Goal: Book appointment/travel/reservation

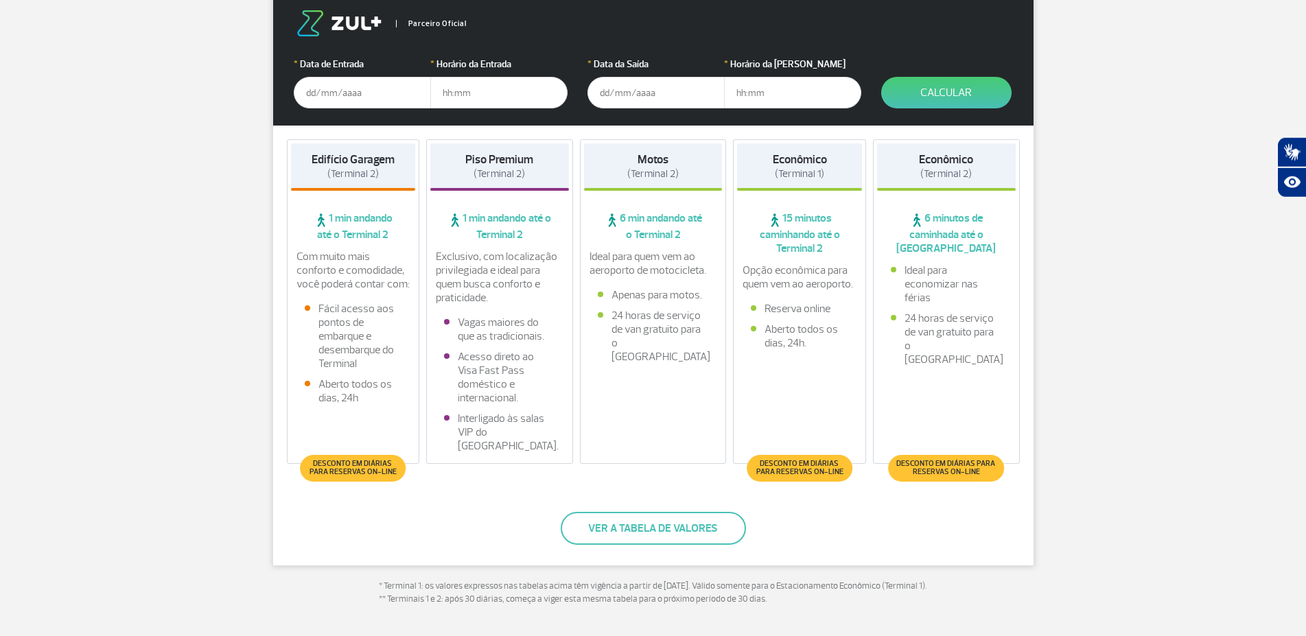
scroll to position [262, 0]
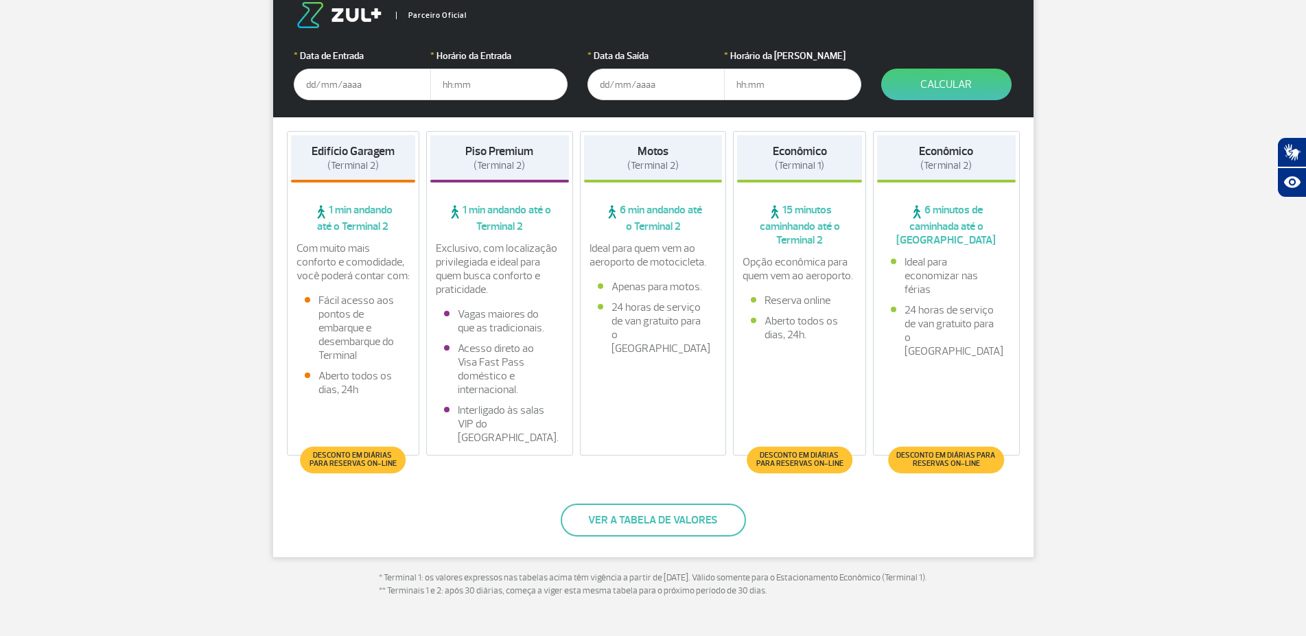
drag, startPoint x: 408, startPoint y: 94, endPoint x: 399, endPoint y: 90, distance: 10.5
click at [405, 91] on input "text" at bounding box center [362, 85] width 137 height 32
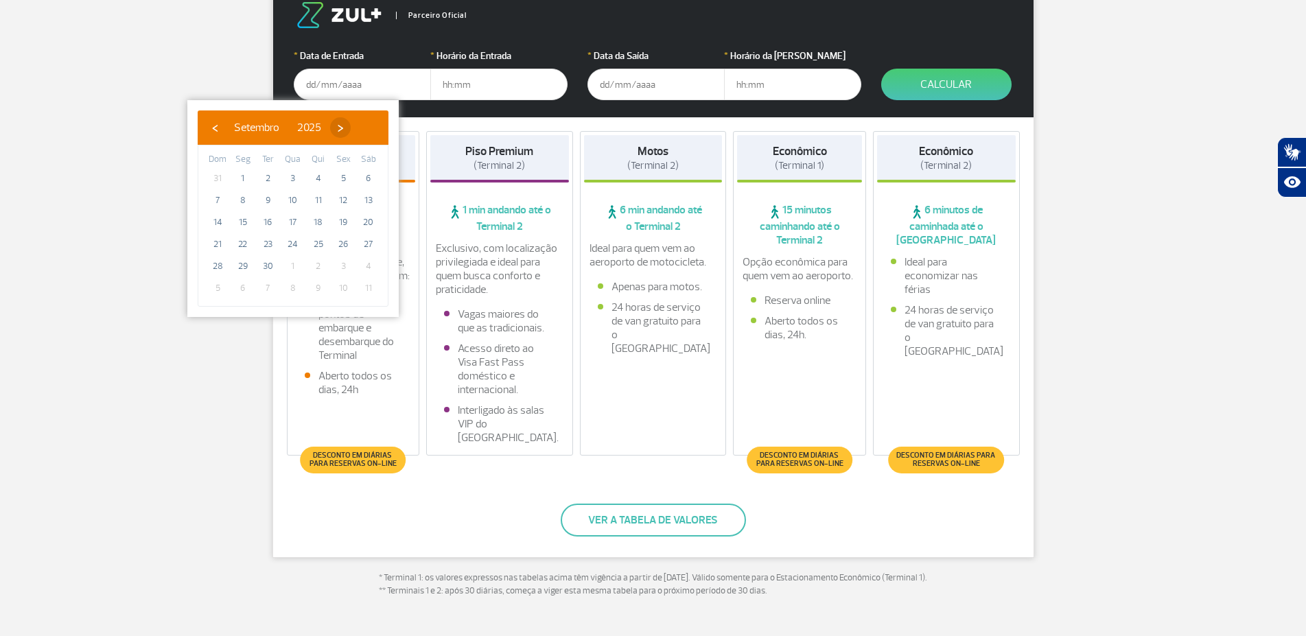
click at [351, 126] on span "›" at bounding box center [340, 127] width 21 height 21
click at [342, 126] on span "›" at bounding box center [332, 127] width 21 height 21
click at [353, 126] on span "›" at bounding box center [342, 127] width 21 height 21
click at [337, 126] on span "›" at bounding box center [326, 127] width 21 height 21
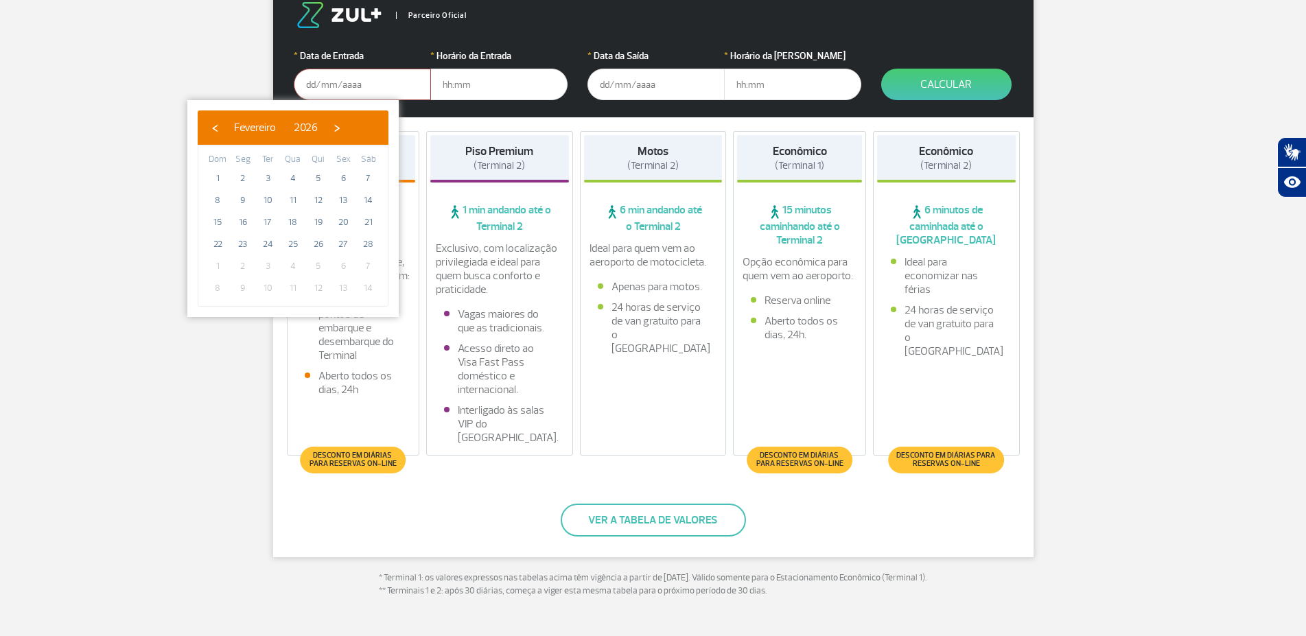
click at [347, 126] on span "›" at bounding box center [337, 127] width 21 height 21
click at [219, 196] on span "8" at bounding box center [218, 200] width 22 height 22
type input "[DATE]"
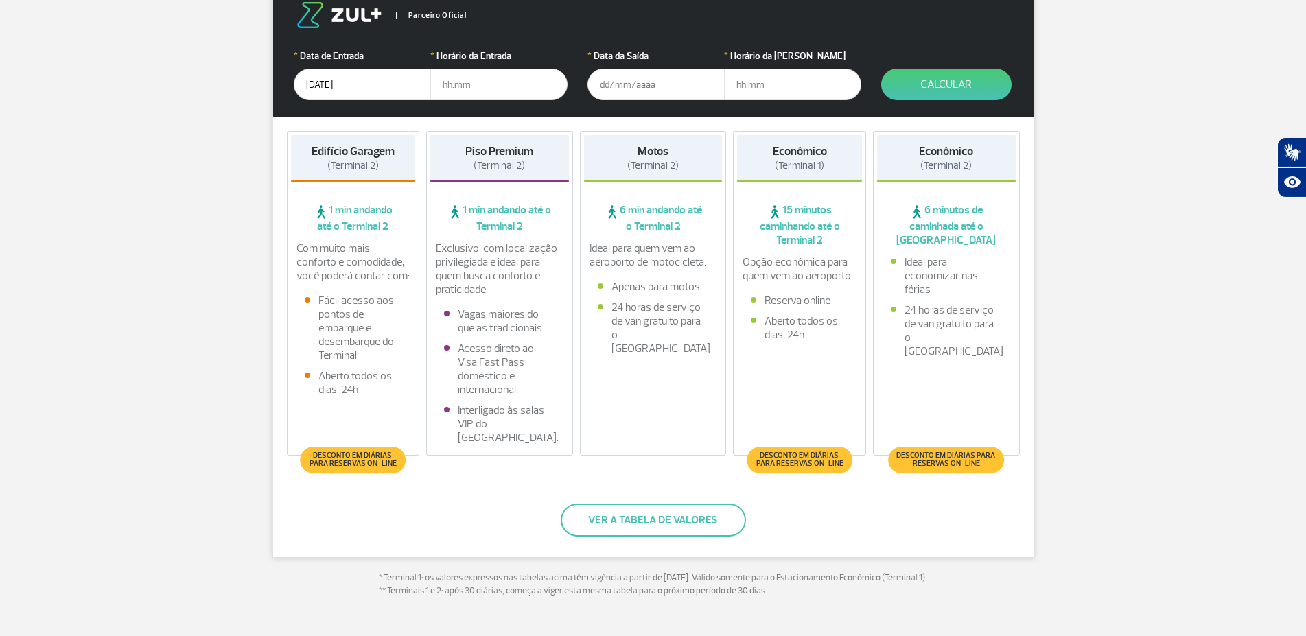
click at [455, 82] on input "text" at bounding box center [498, 85] width 137 height 32
click at [458, 83] on input "text" at bounding box center [498, 85] width 137 height 32
type input "01:00"
click at [616, 86] on input "text" at bounding box center [655, 85] width 137 height 32
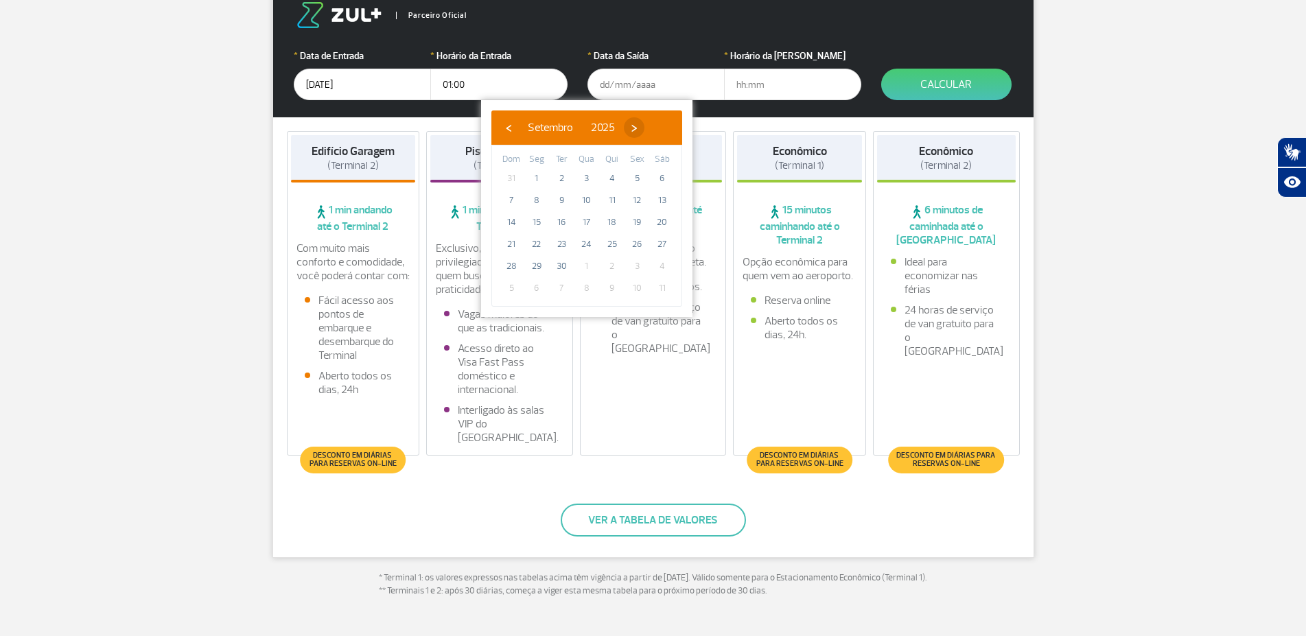
click at [644, 123] on span "›" at bounding box center [634, 127] width 21 height 21
click at [636, 123] on span "›" at bounding box center [626, 127] width 21 height 21
click at [646, 123] on span "›" at bounding box center [636, 127] width 21 height 21
click at [631, 123] on span "›" at bounding box center [620, 127] width 21 height 21
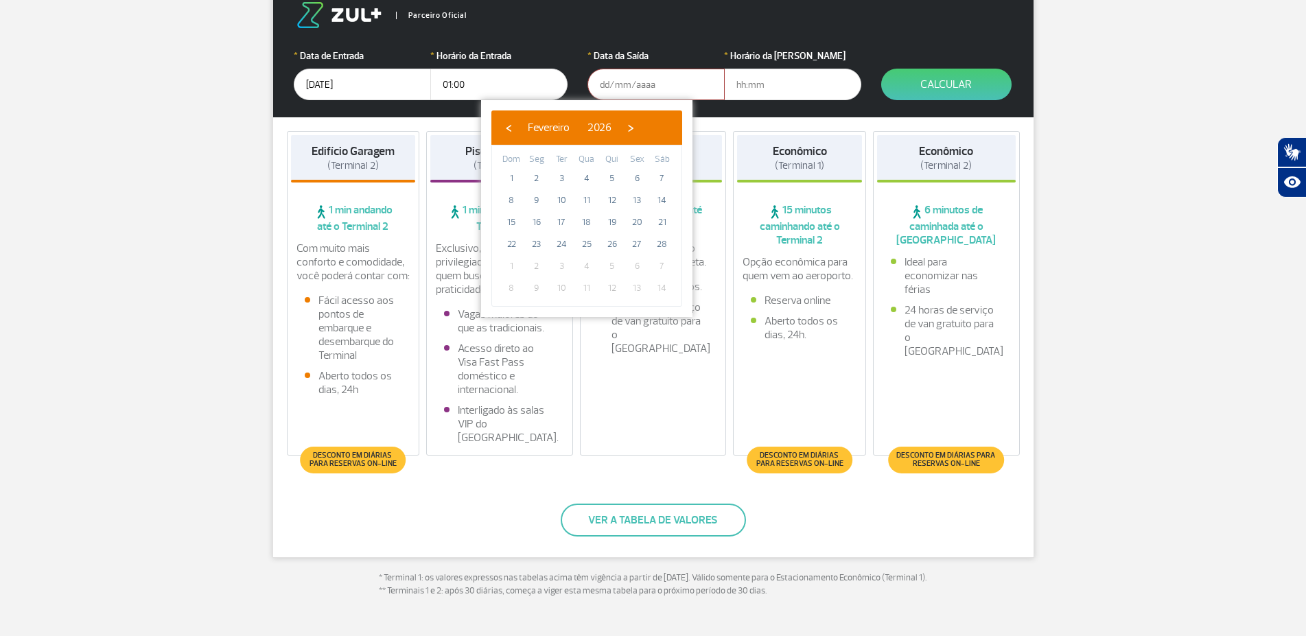
click at [641, 123] on span "›" at bounding box center [630, 127] width 21 height 21
click at [555, 243] on span "24" at bounding box center [561, 244] width 22 height 22
type input "[DATE]"
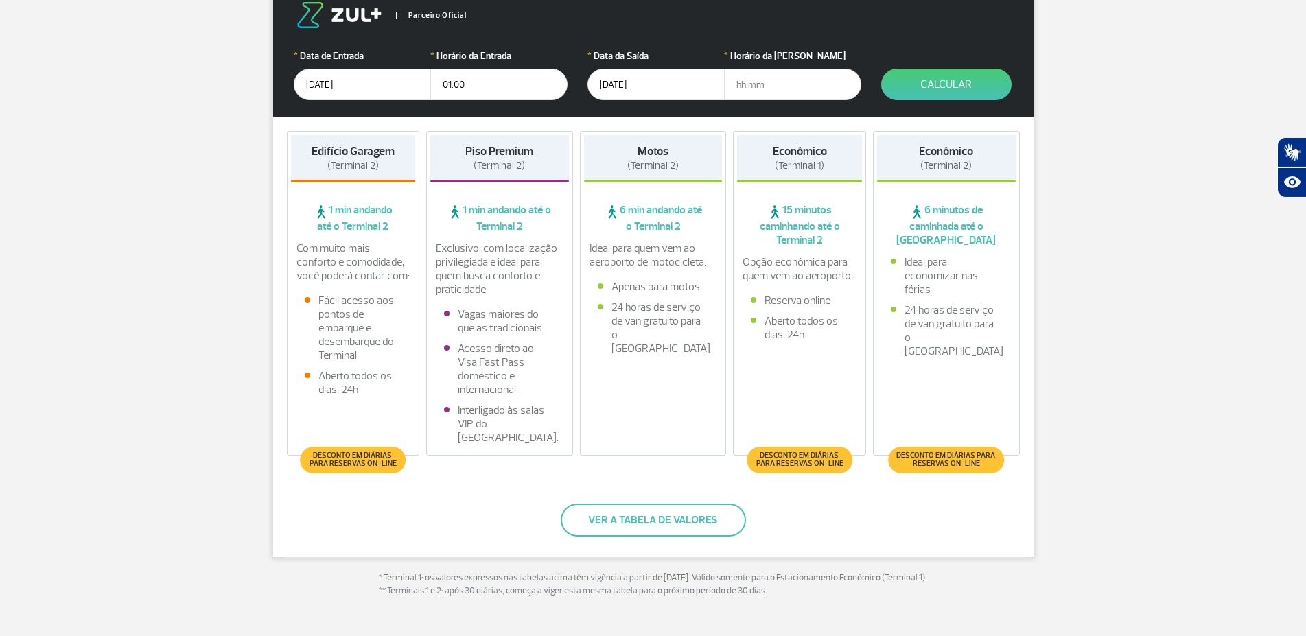
click at [765, 85] on input "text" at bounding box center [792, 85] width 137 height 32
type input "23:00"
click at [911, 76] on button "Calcular" at bounding box center [946, 85] width 130 height 32
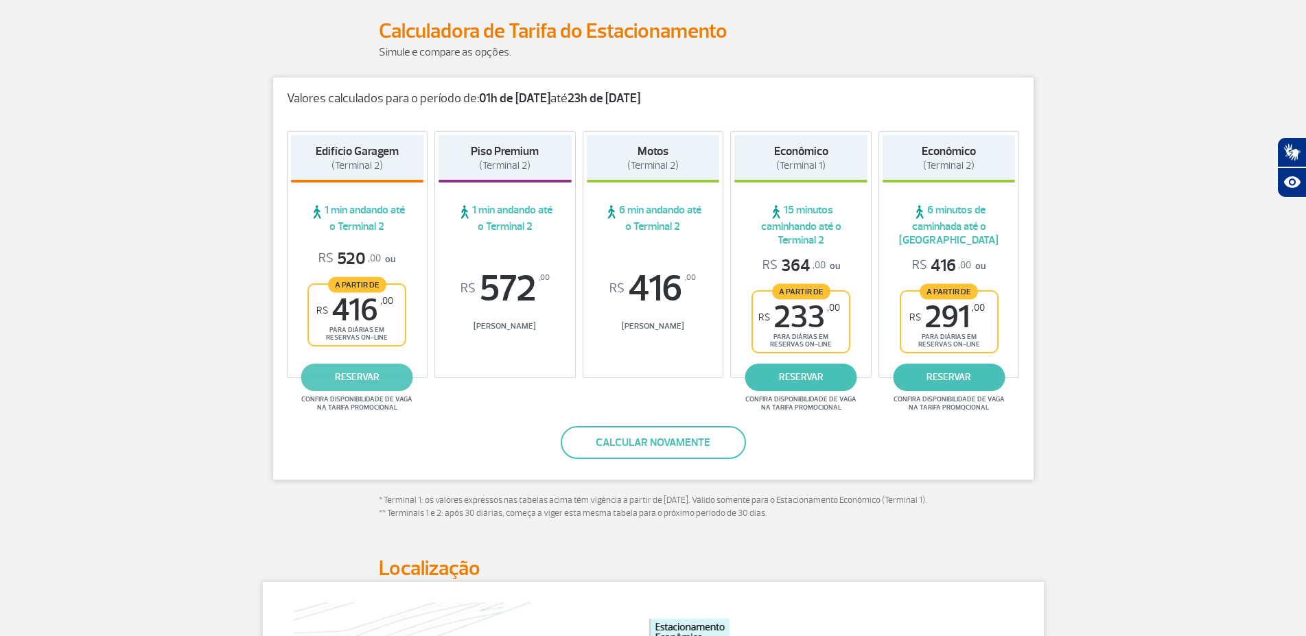
click at [341, 379] on link "reservar" at bounding box center [357, 377] width 112 height 27
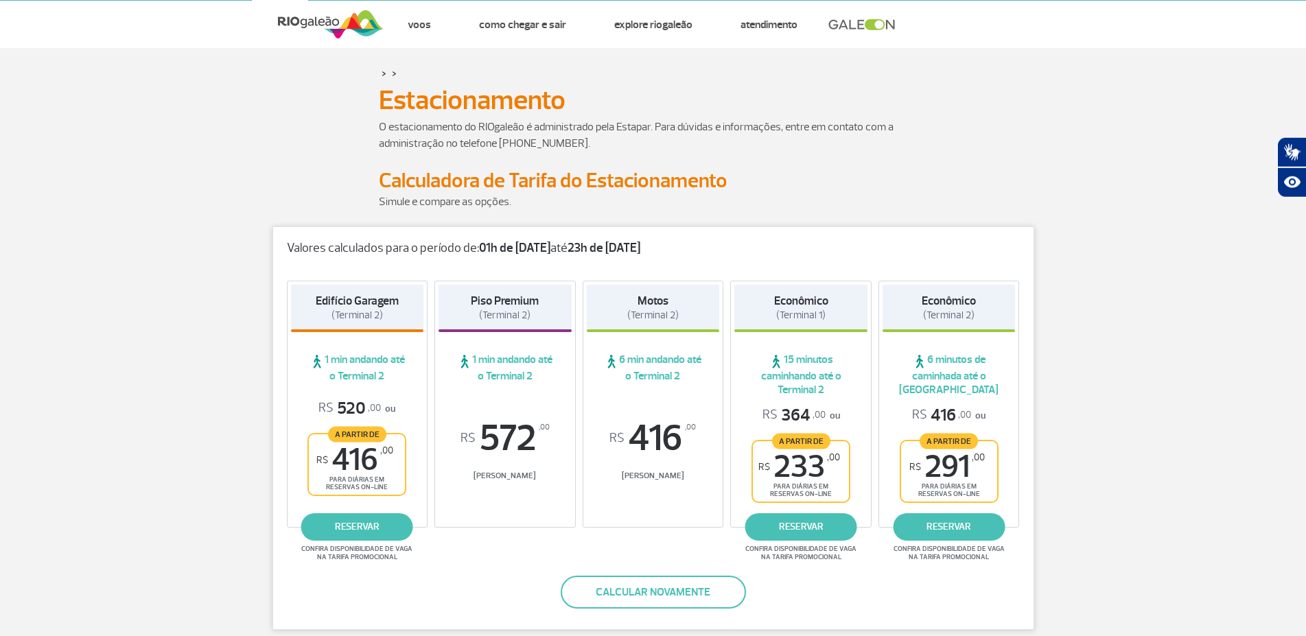
scroll to position [0, 0]
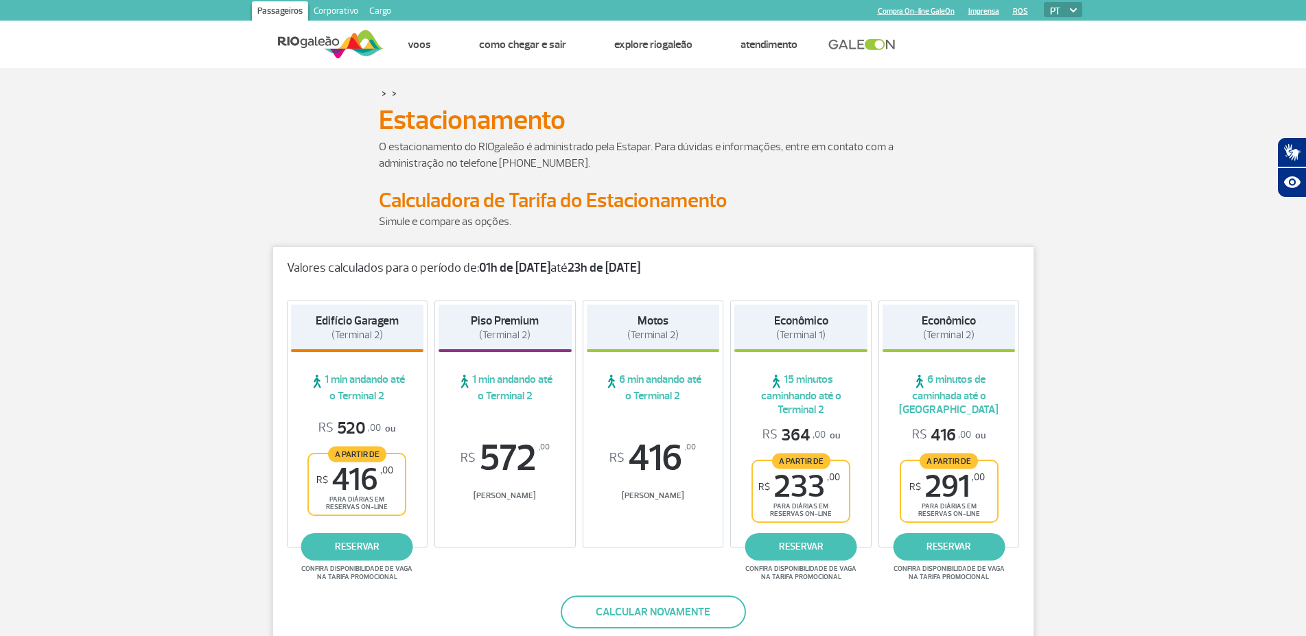
click at [576, 260] on div "Valores calculados para o período de: 01h de [DATE] até 23h de [DATE]" at bounding box center [653, 261] width 760 height 29
click at [610, 607] on button "Calcular novamente" at bounding box center [653, 612] width 185 height 33
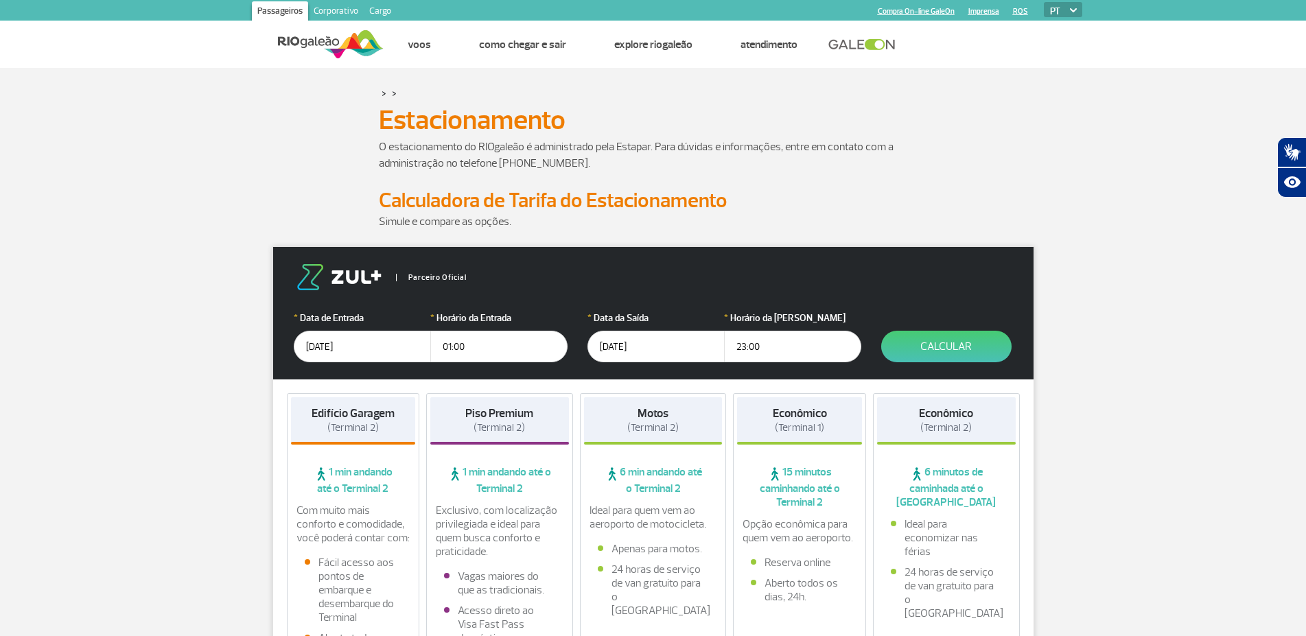
click at [609, 343] on input "[DATE]" at bounding box center [655, 347] width 137 height 32
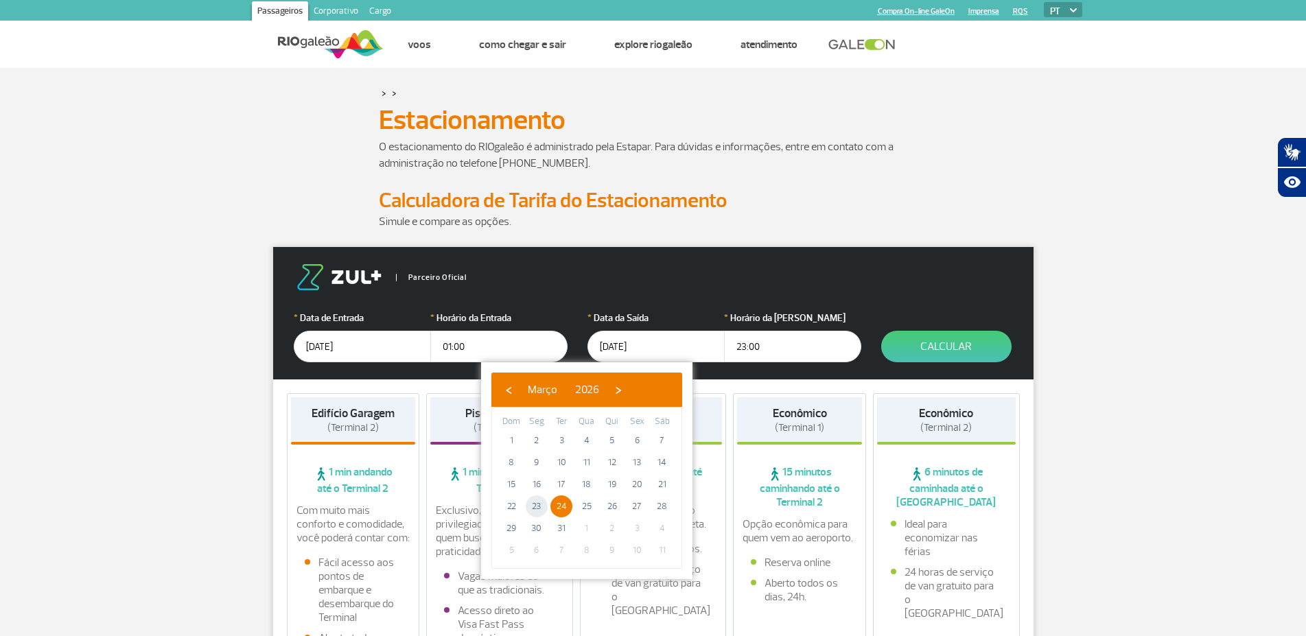
click at [539, 502] on span "23" at bounding box center [537, 506] width 22 height 22
type input "[DATE]"
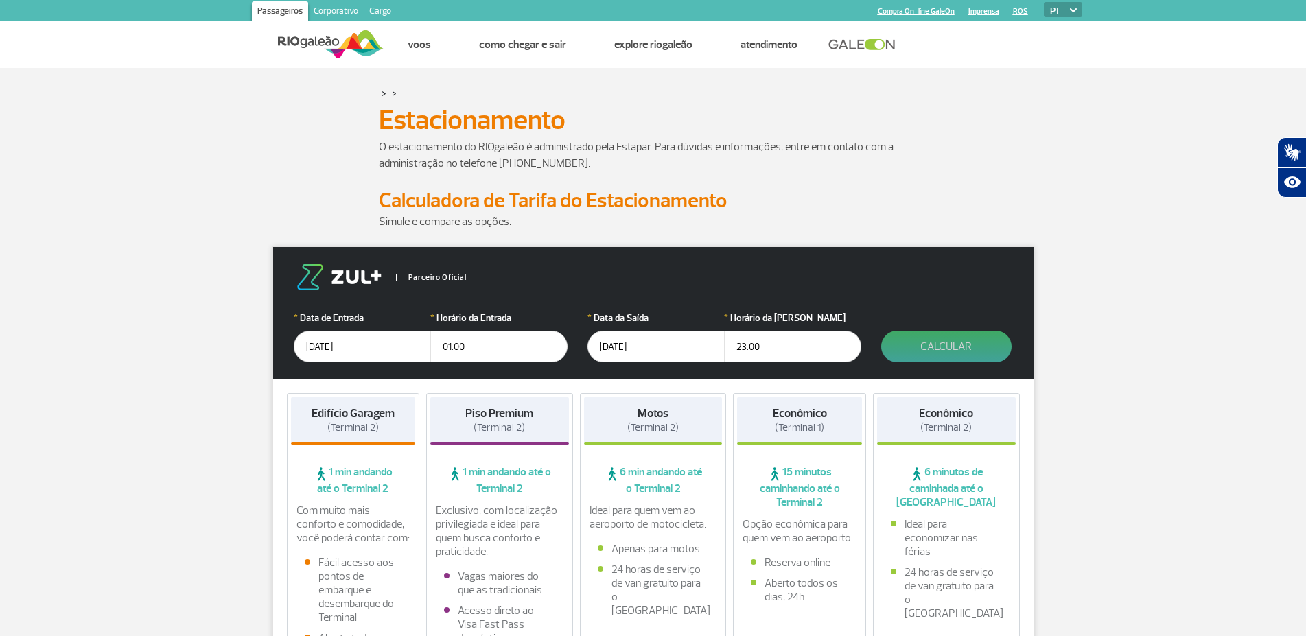
click at [939, 348] on button "Calcular" at bounding box center [946, 347] width 130 height 32
